Goal: Task Accomplishment & Management: Manage account settings

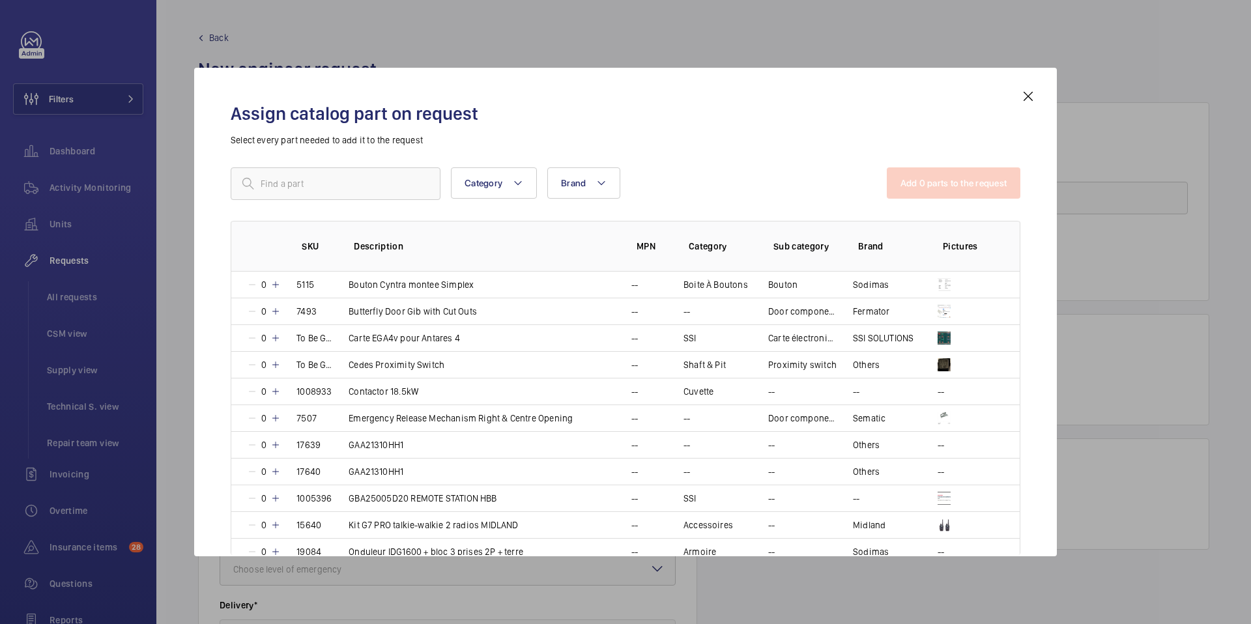
click at [1021, 104] on mat-icon at bounding box center [1029, 97] width 16 height 16
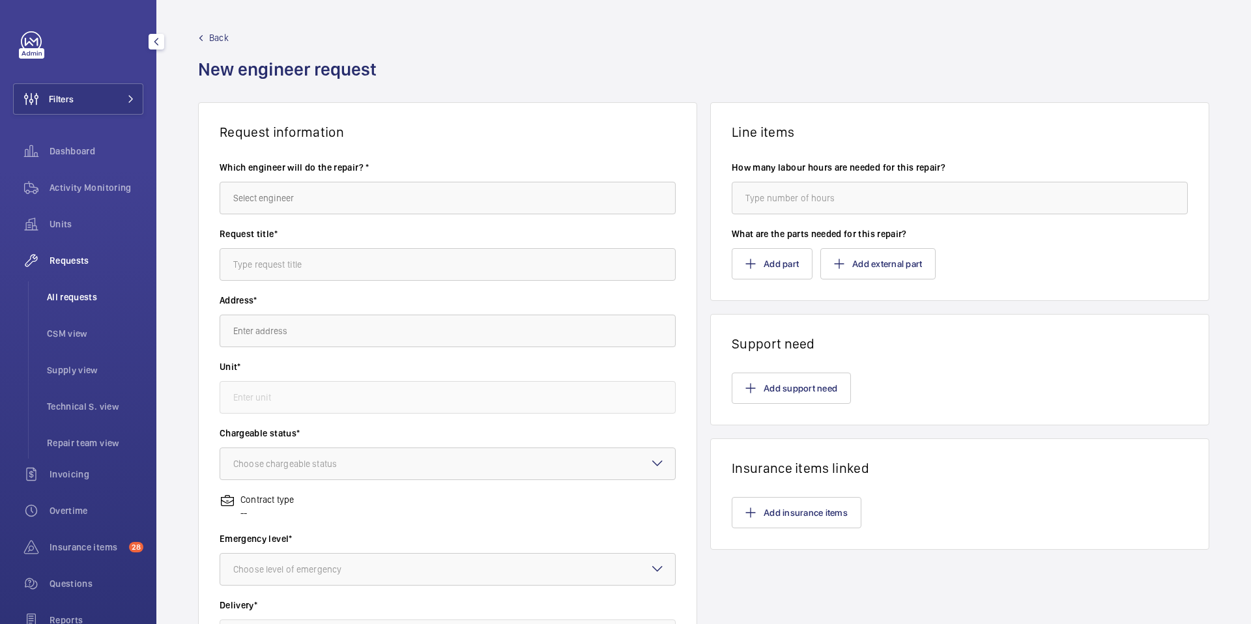
click at [67, 298] on span "All requests" at bounding box center [95, 297] width 96 height 13
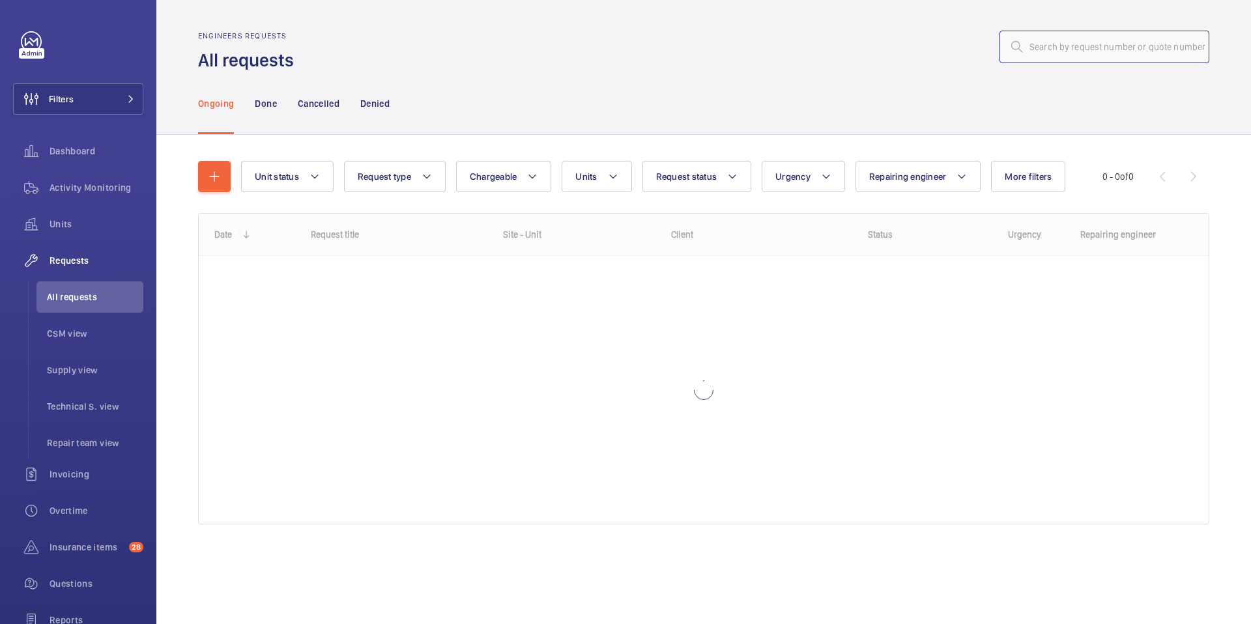
click at [1034, 53] on input "text" at bounding box center [1105, 47] width 210 height 33
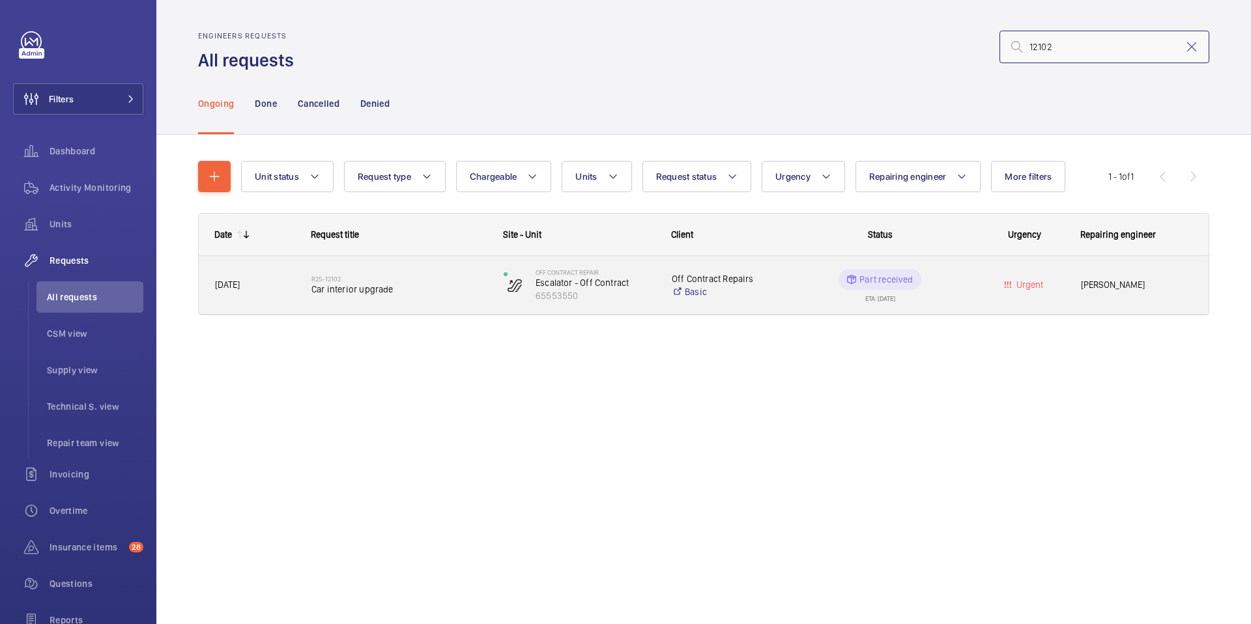
type input "12102"
click at [377, 298] on div "R25-12102 Car interior upgrade" at bounding box center [399, 286] width 175 height 38
